Goal: Information Seeking & Learning: Find specific fact

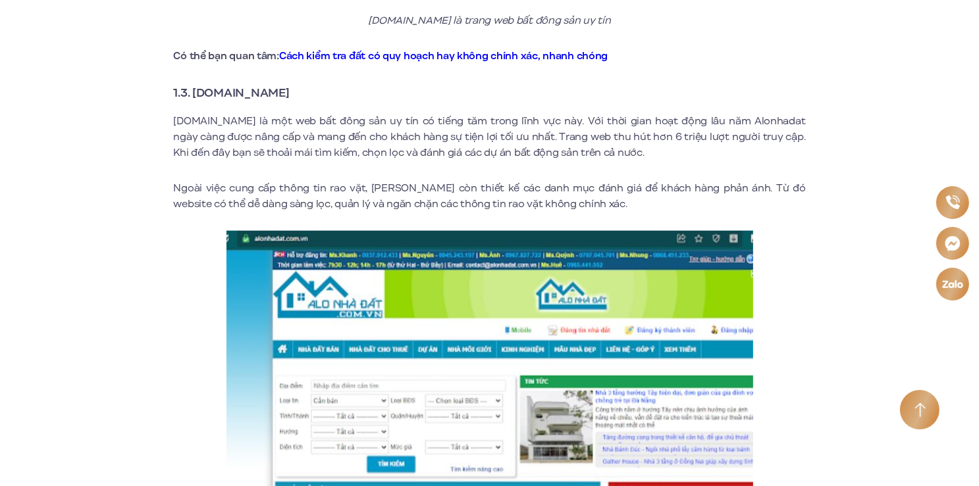
scroll to position [1470, 0]
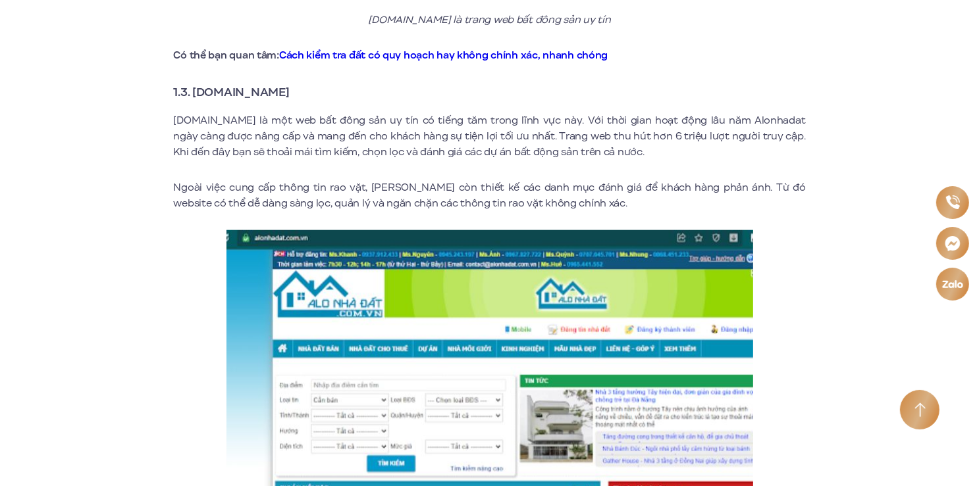
drag, startPoint x: 192, startPoint y: 74, endPoint x: 295, endPoint y: 74, distance: 102.7
click at [290, 84] on strong "1.3. [DOMAIN_NAME]" at bounding box center [232, 92] width 116 height 17
copy strong "[DOMAIN_NAME]"
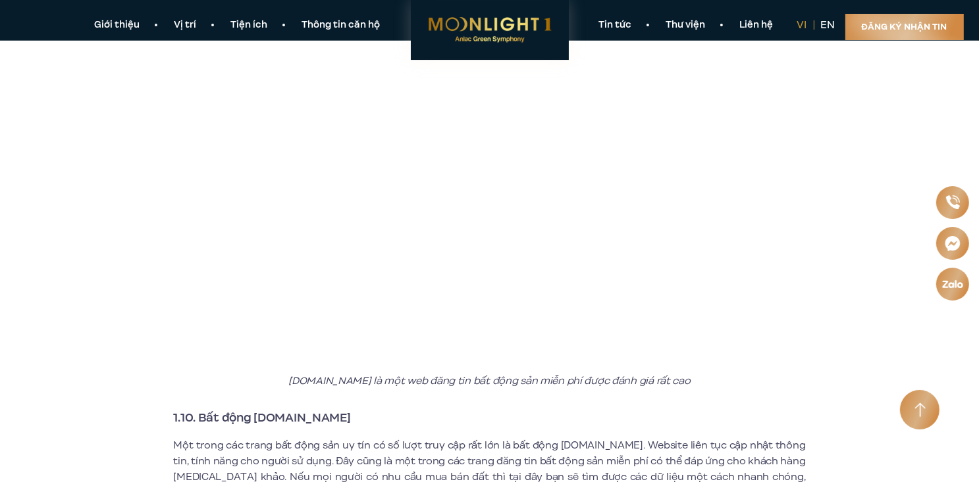
scroll to position [4201, 0]
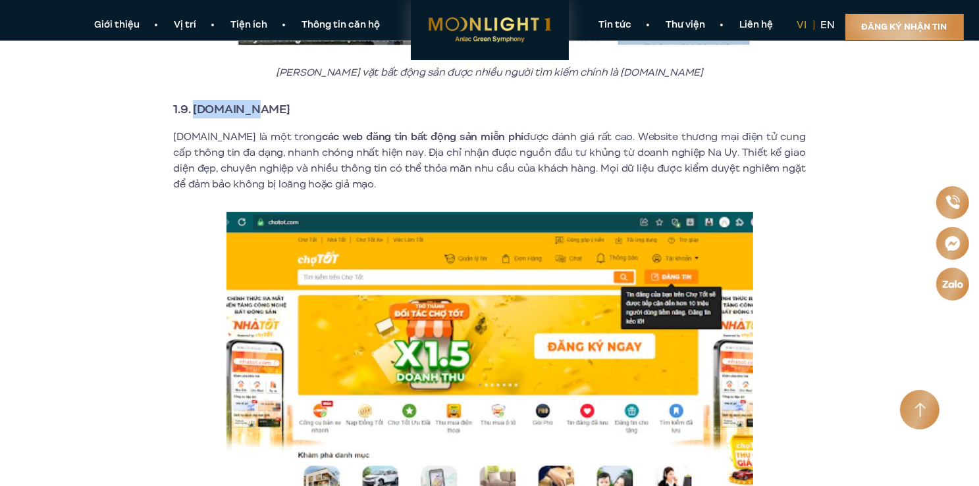
drag, startPoint x: 192, startPoint y: 91, endPoint x: 255, endPoint y: 90, distance: 62.5
click at [255, 101] on strong "1.9. [DOMAIN_NAME]" at bounding box center [232, 109] width 116 height 17
click at [281, 100] on h3 "1.9. [DOMAIN_NAME]" at bounding box center [490, 109] width 632 height 18
drag, startPoint x: 193, startPoint y: 90, endPoint x: 268, endPoint y: 90, distance: 74.4
click at [268, 100] on h3 "1.9. [DOMAIN_NAME]" at bounding box center [490, 109] width 632 height 18
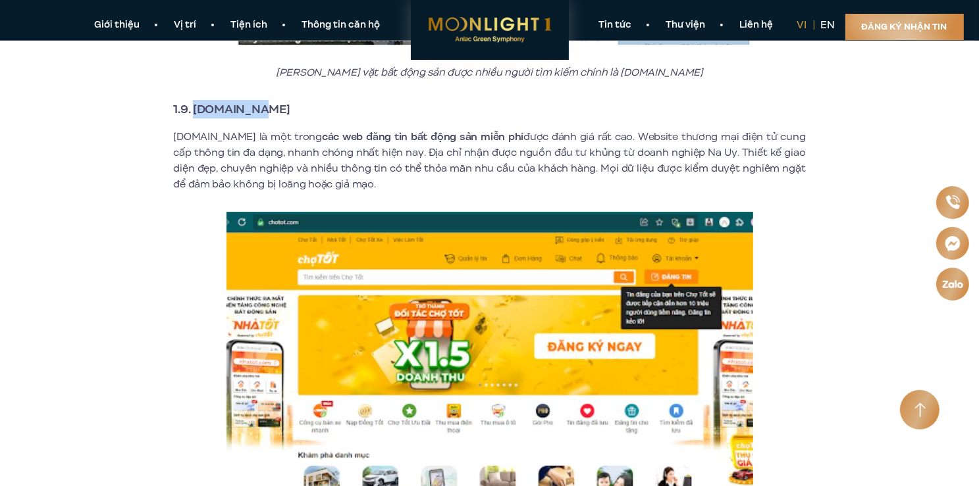
copy strong "[DOMAIN_NAME]"
